Goal: Find specific page/section: Find specific page/section

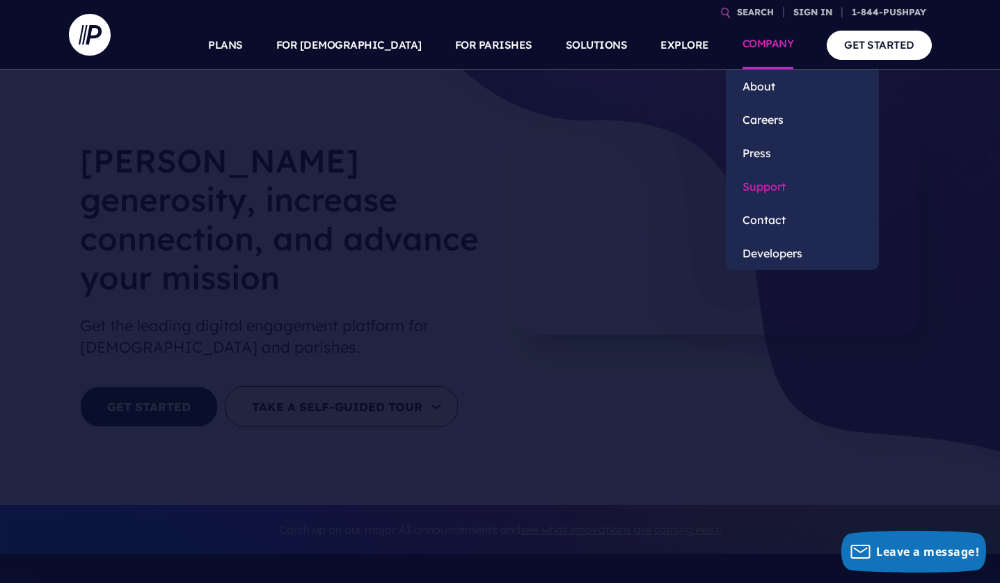
click at [750, 186] on link "Support" at bounding box center [801, 186] width 153 height 33
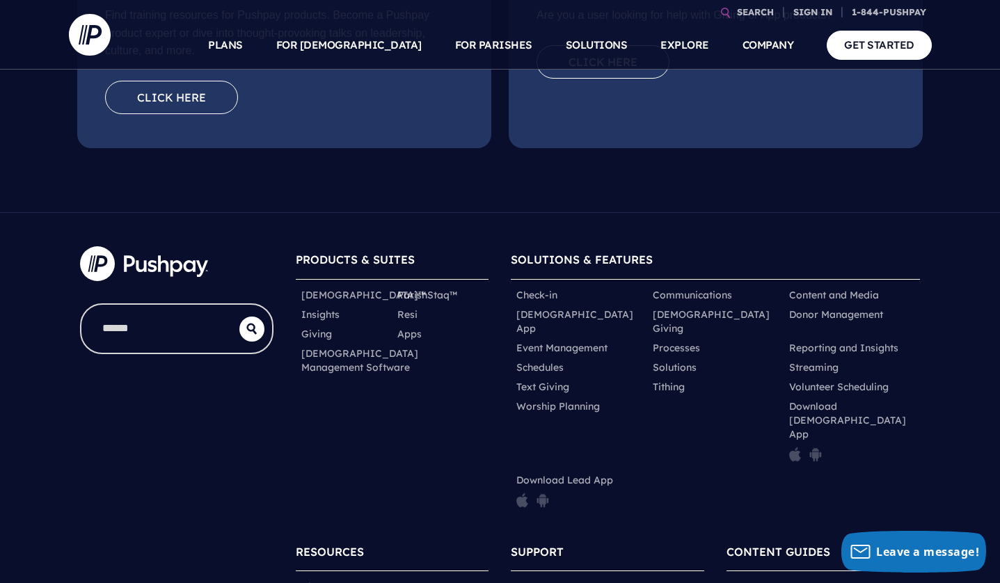
scroll to position [690, 0]
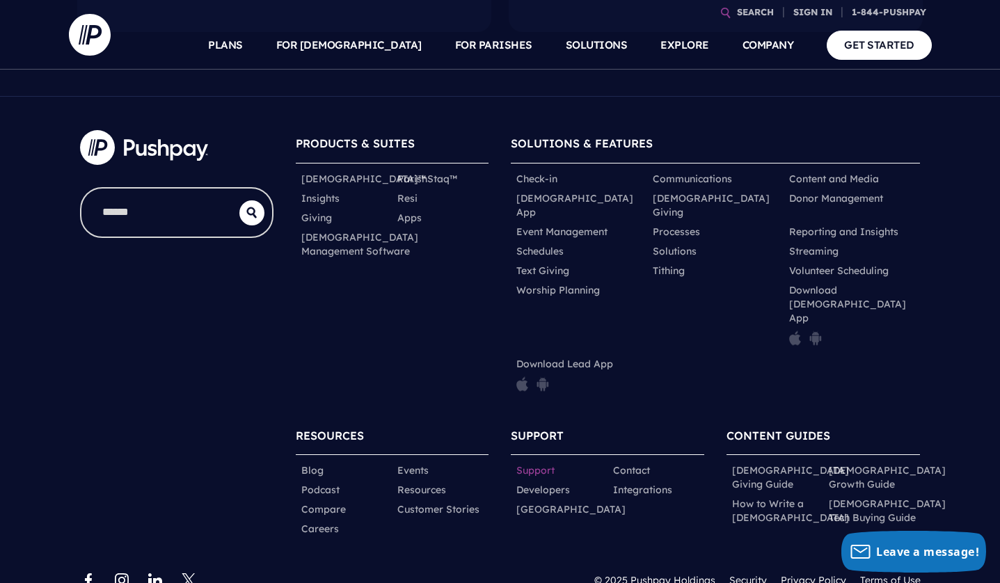
click at [528, 463] on link "Support" at bounding box center [535, 470] width 38 height 14
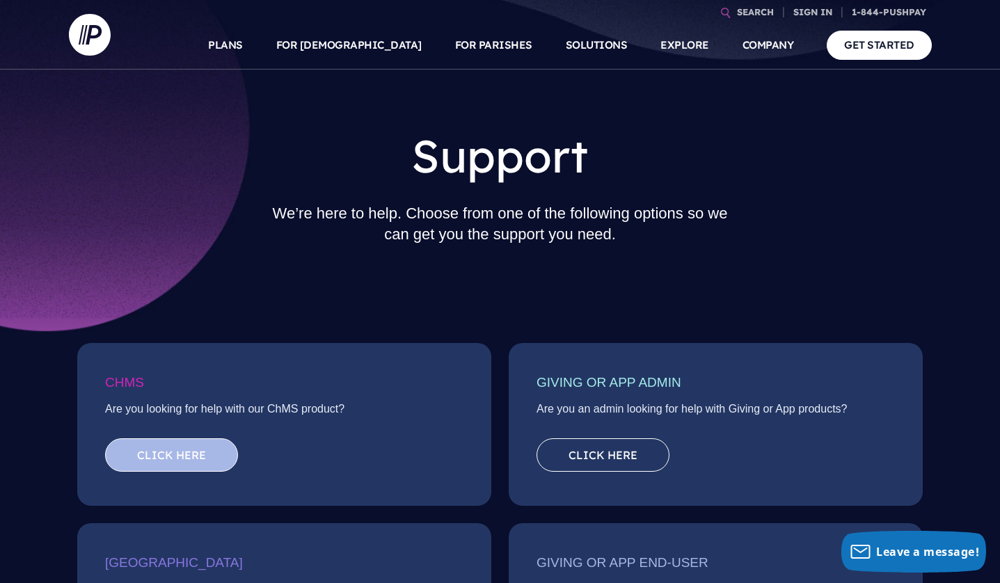
click at [184, 452] on link "Click here" at bounding box center [171, 454] width 133 height 33
